Goal: Task Accomplishment & Management: Complete application form

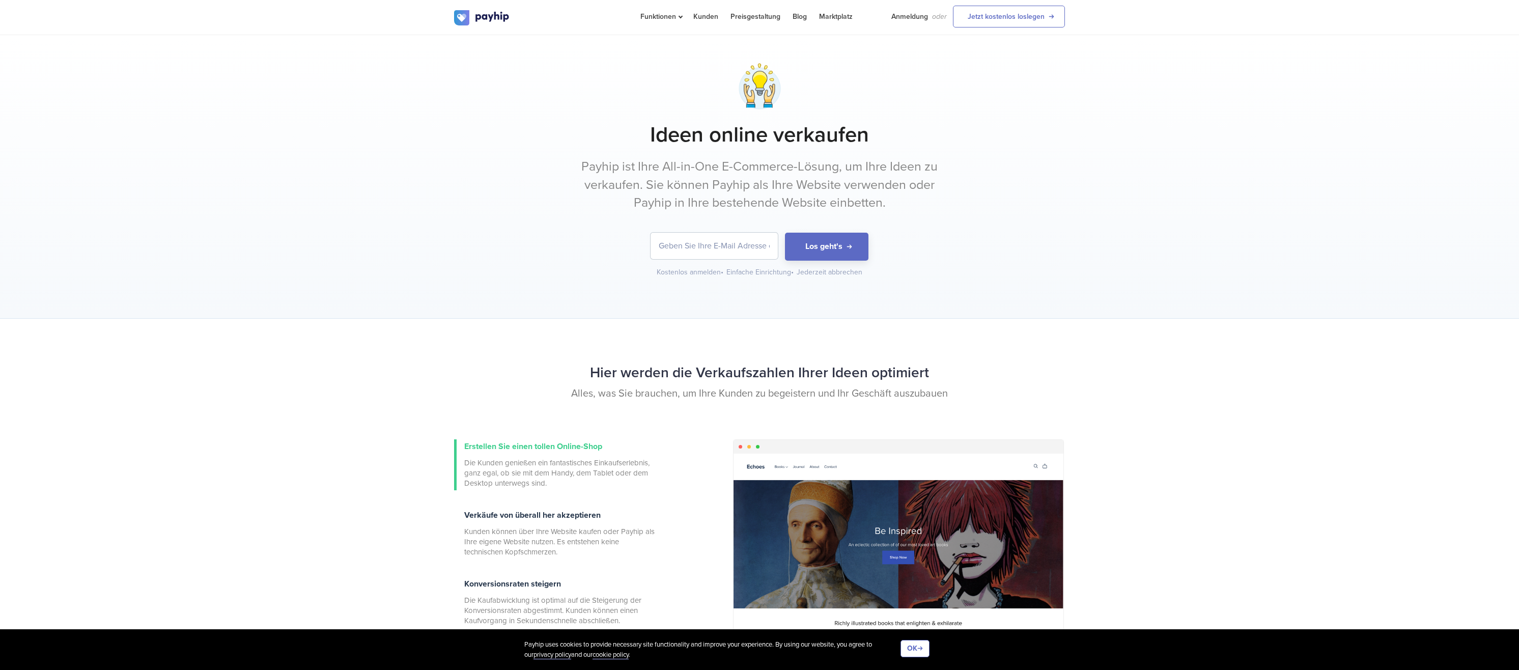
click at [736, 246] on input "email" at bounding box center [714, 246] width 127 height 26
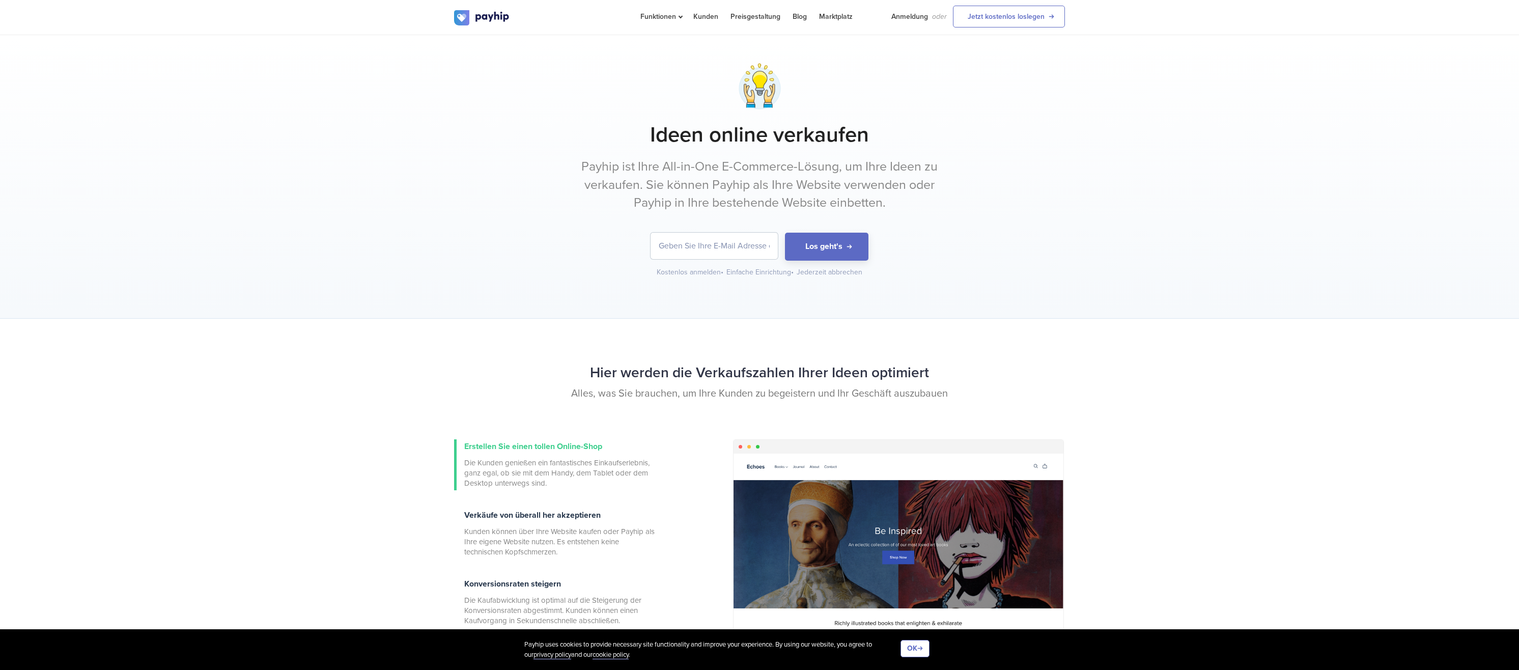
click at [737, 246] on input "email" at bounding box center [714, 246] width 127 height 26
click at [739, 205] on p "Payhip ist Ihre All-in-One E-Commerce-Lösung, um Ihre Ideen zu verkaufen. Sie k…" at bounding box center [760, 185] width 382 height 54
click at [742, 241] on input "email" at bounding box center [714, 246] width 127 height 26
click at [748, 216] on div "Ideen online verkaufen Payhip ist Ihre All-in-One E-Commerce-Lösung, um Ihre Id…" at bounding box center [759, 169] width 611 height 217
click at [748, 244] on input "email" at bounding box center [714, 246] width 127 height 26
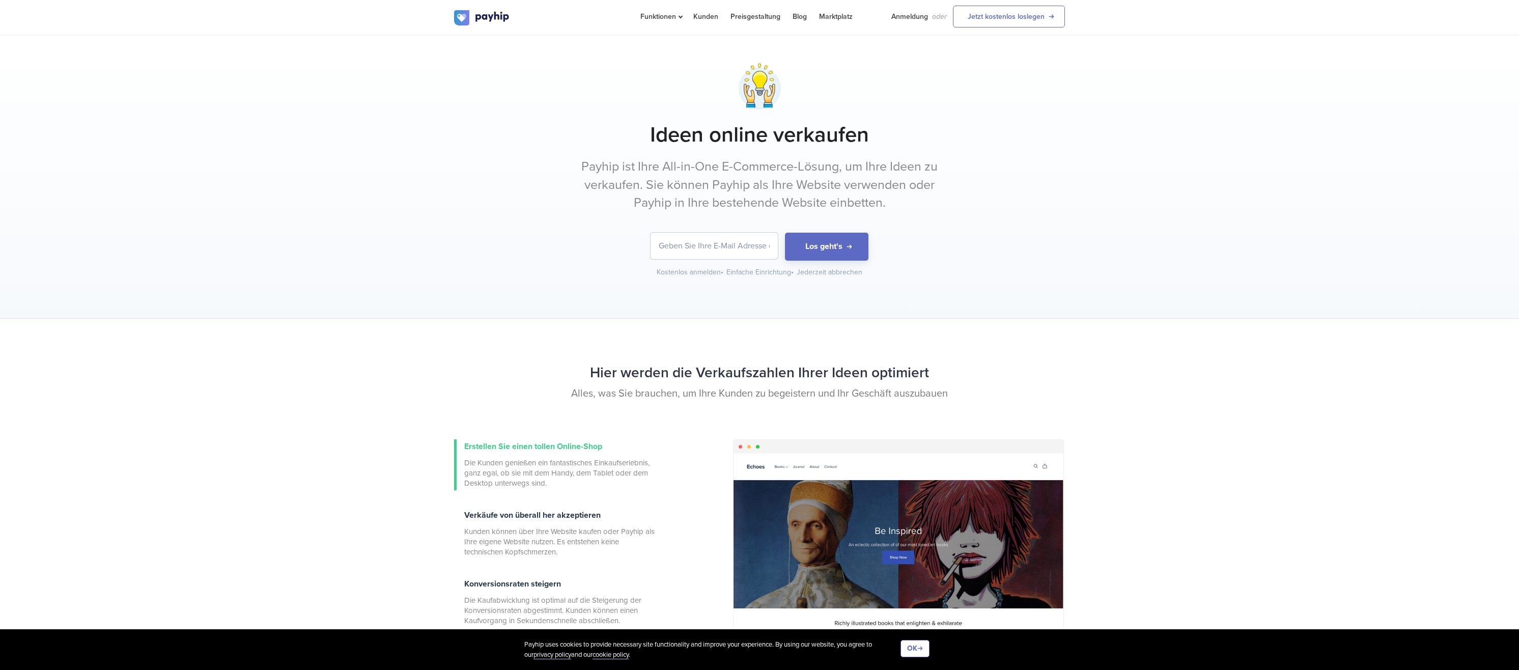
drag, startPoint x: 749, startPoint y: 212, endPoint x: 749, endPoint y: 223, distance: 11.7
click at [749, 222] on div "Ideen online verkaufen Payhip ist Ihre All-in-One E-Commerce-Lösung, um Ihre Id…" at bounding box center [759, 169] width 611 height 217
drag, startPoint x: 749, startPoint y: 223, endPoint x: 750, endPoint y: 231, distance: 7.7
click at [750, 250] on input "email" at bounding box center [714, 246] width 127 height 26
click at [752, 223] on div "Ideen online verkaufen Payhip ist Ihre All-in-One E-Commerce-Lösung, um Ihre Id…" at bounding box center [759, 169] width 611 height 217
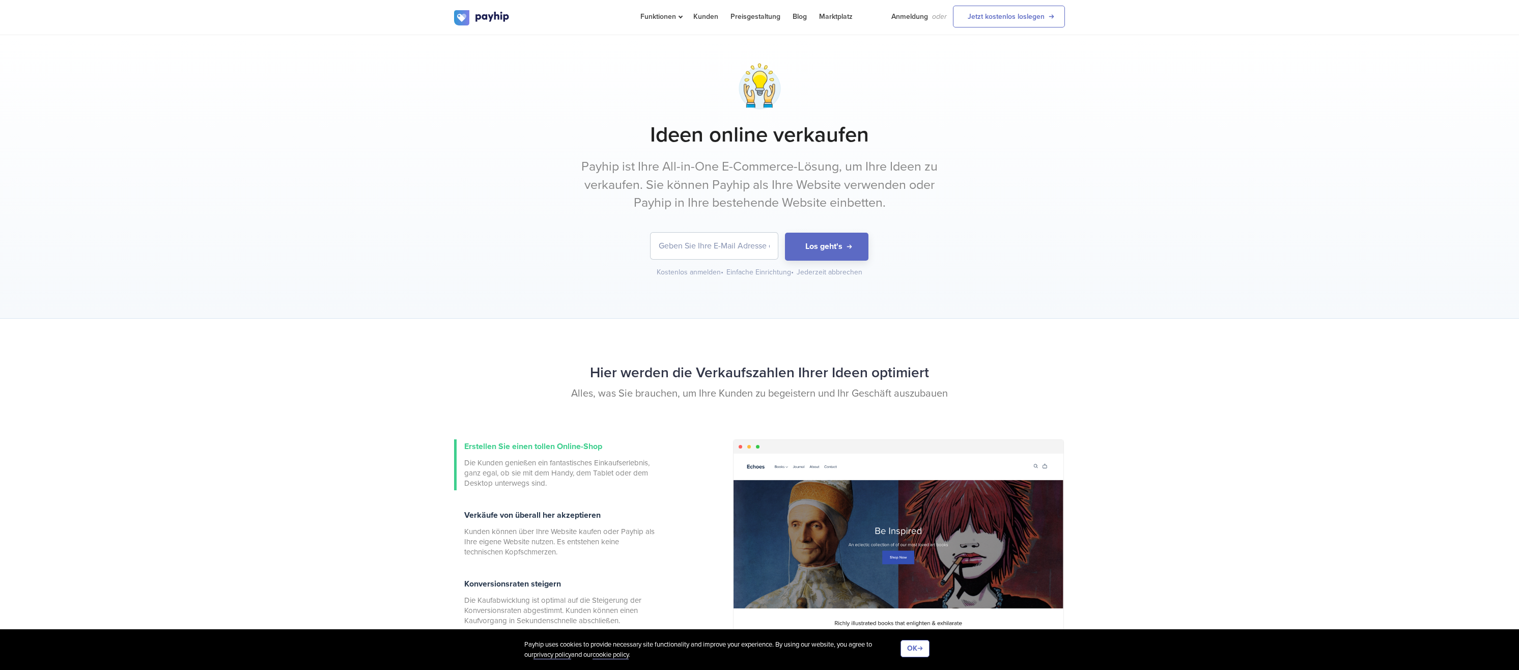
drag, startPoint x: 753, startPoint y: 245, endPoint x: 754, endPoint y: 224, distance: 20.4
click at [753, 241] on input "email" at bounding box center [714, 246] width 127 height 26
click at [756, 214] on div "Ideen online verkaufen Payhip ist Ihre All-in-One E-Commerce-Lösung, um Ihre Id…" at bounding box center [759, 169] width 611 height 217
click at [1000, 15] on link "Jetzt kostenlos loslegen" at bounding box center [1009, 17] width 112 height 22
